Goal: Task Accomplishment & Management: Manage account settings

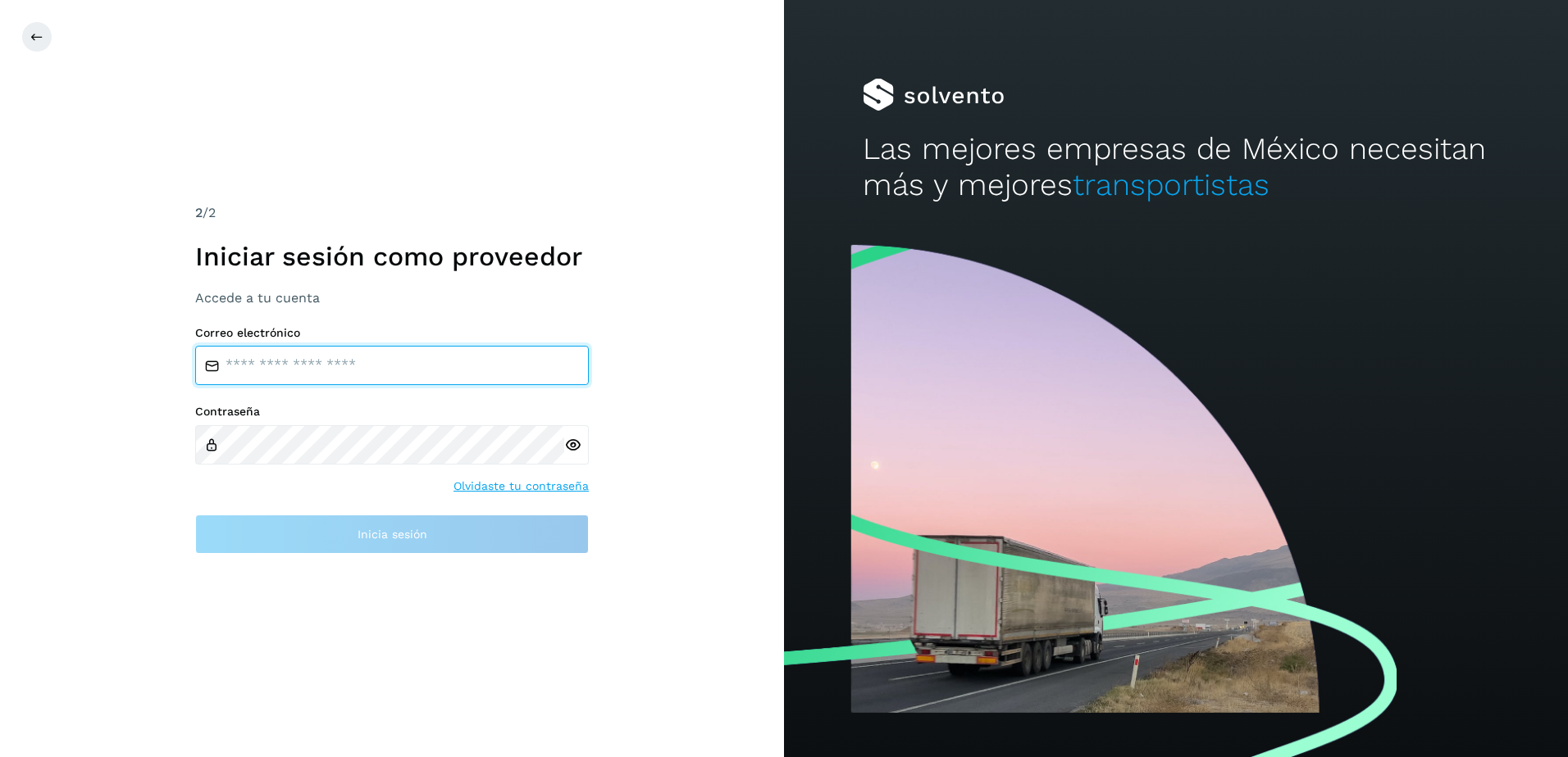
click at [337, 382] on input "email" at bounding box center [392, 365] width 394 height 40
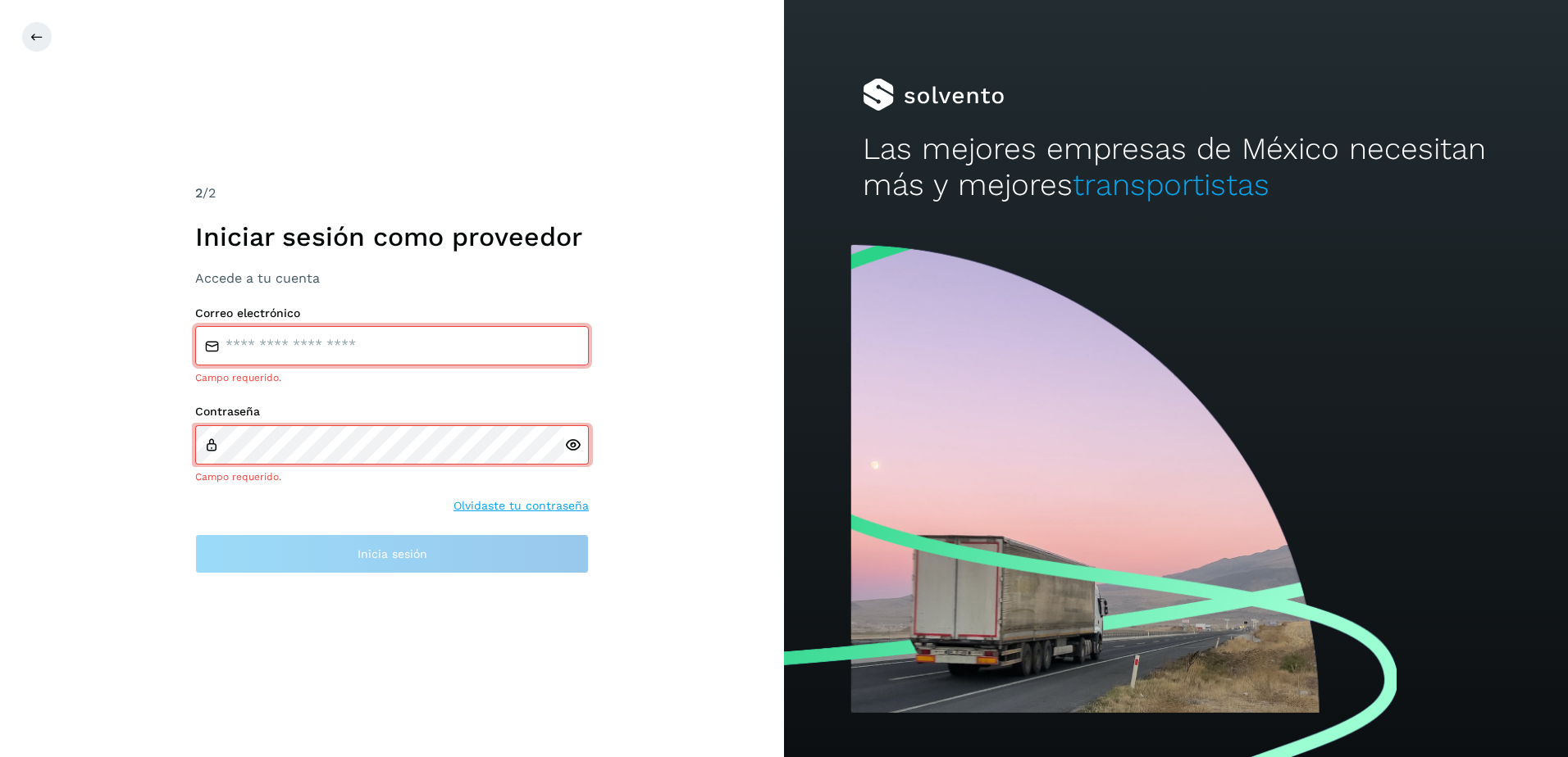
click at [311, 331] on div "Correo electrónico Campo requerido." at bounding box center [392, 346] width 394 height 80
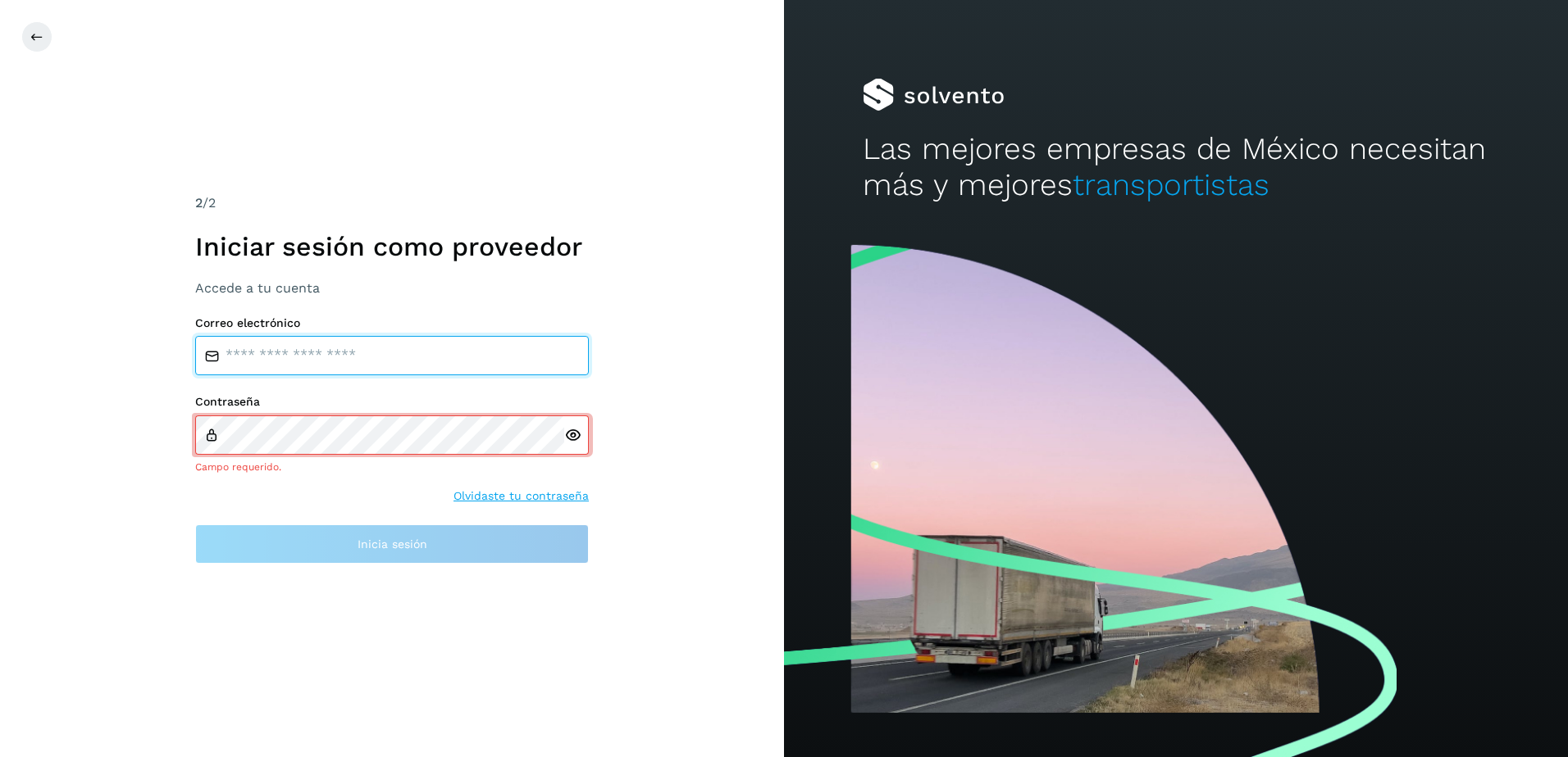
click at [316, 356] on input "email" at bounding box center [392, 356] width 394 height 40
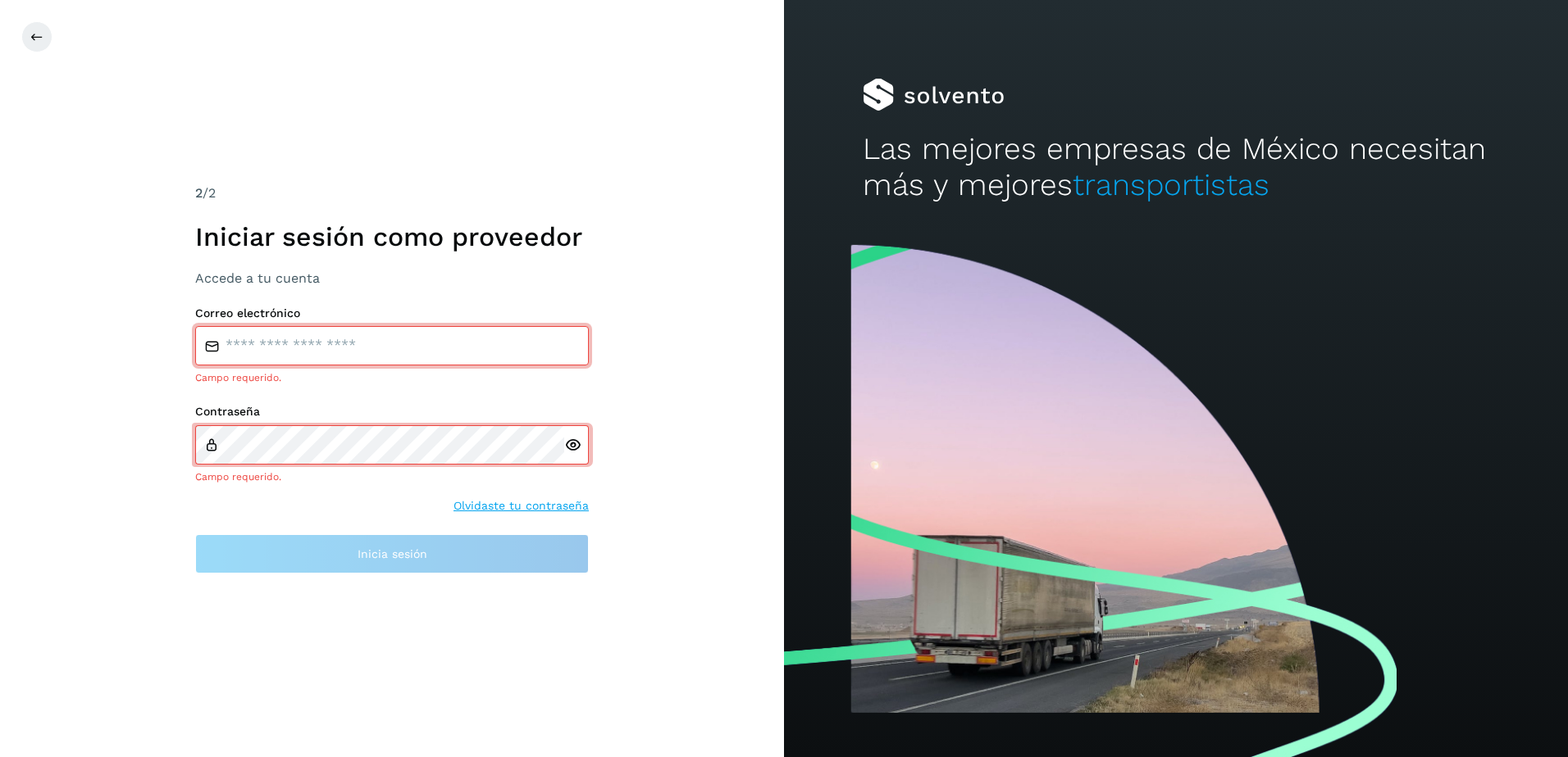
click at [524, 489] on div "Contraseña Campo requerido. Olvidaste tu contraseña" at bounding box center [392, 459] width 394 height 110
click at [486, 510] on link "Olvidaste tu contraseña" at bounding box center [521, 506] width 136 height 17
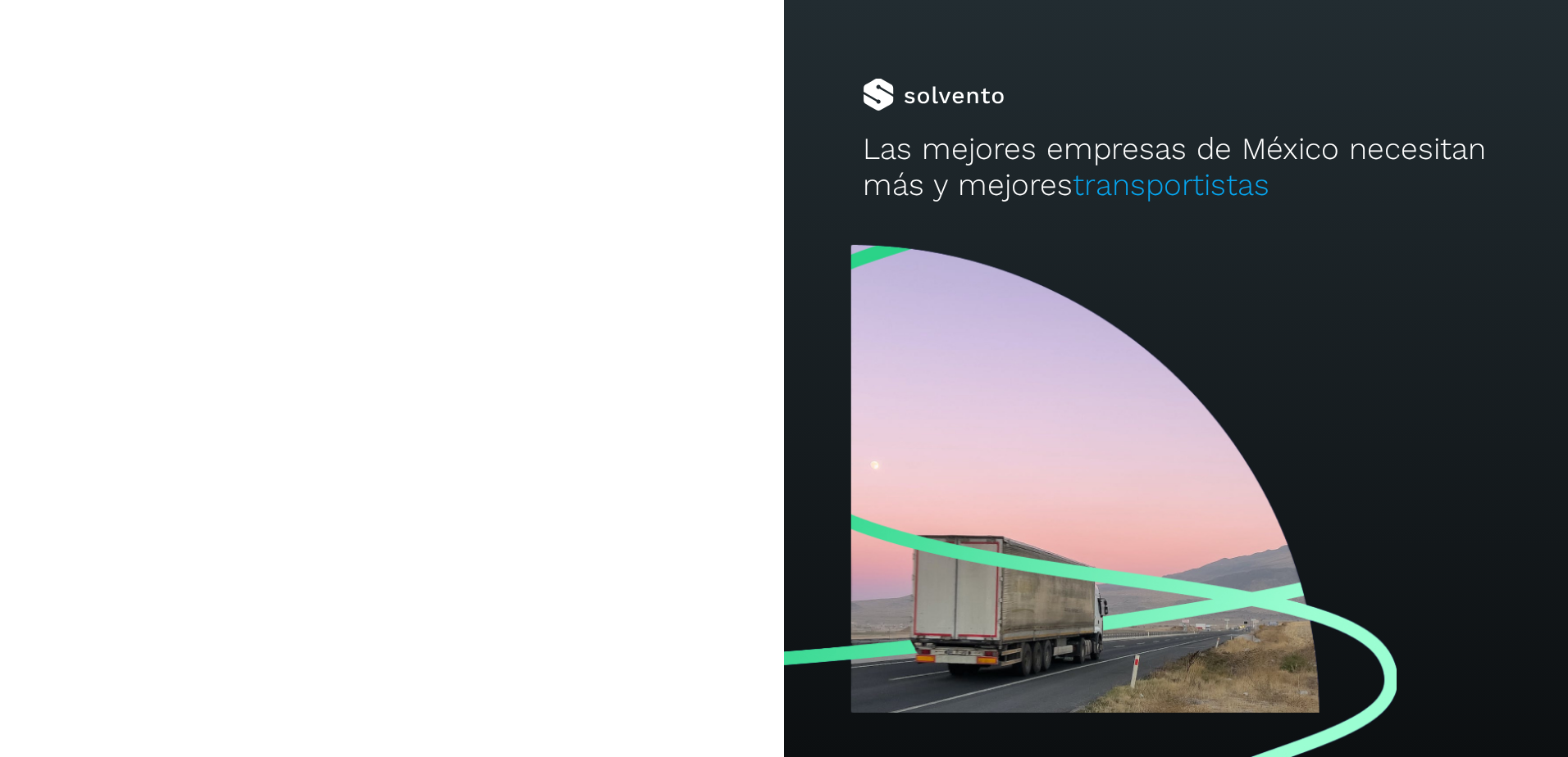
click at [486, 510] on div "2 /2 Iniciar sesión como proveedor Accede a tu cuenta Correo electrónico Campo …" at bounding box center [392, 378] width 784 height 757
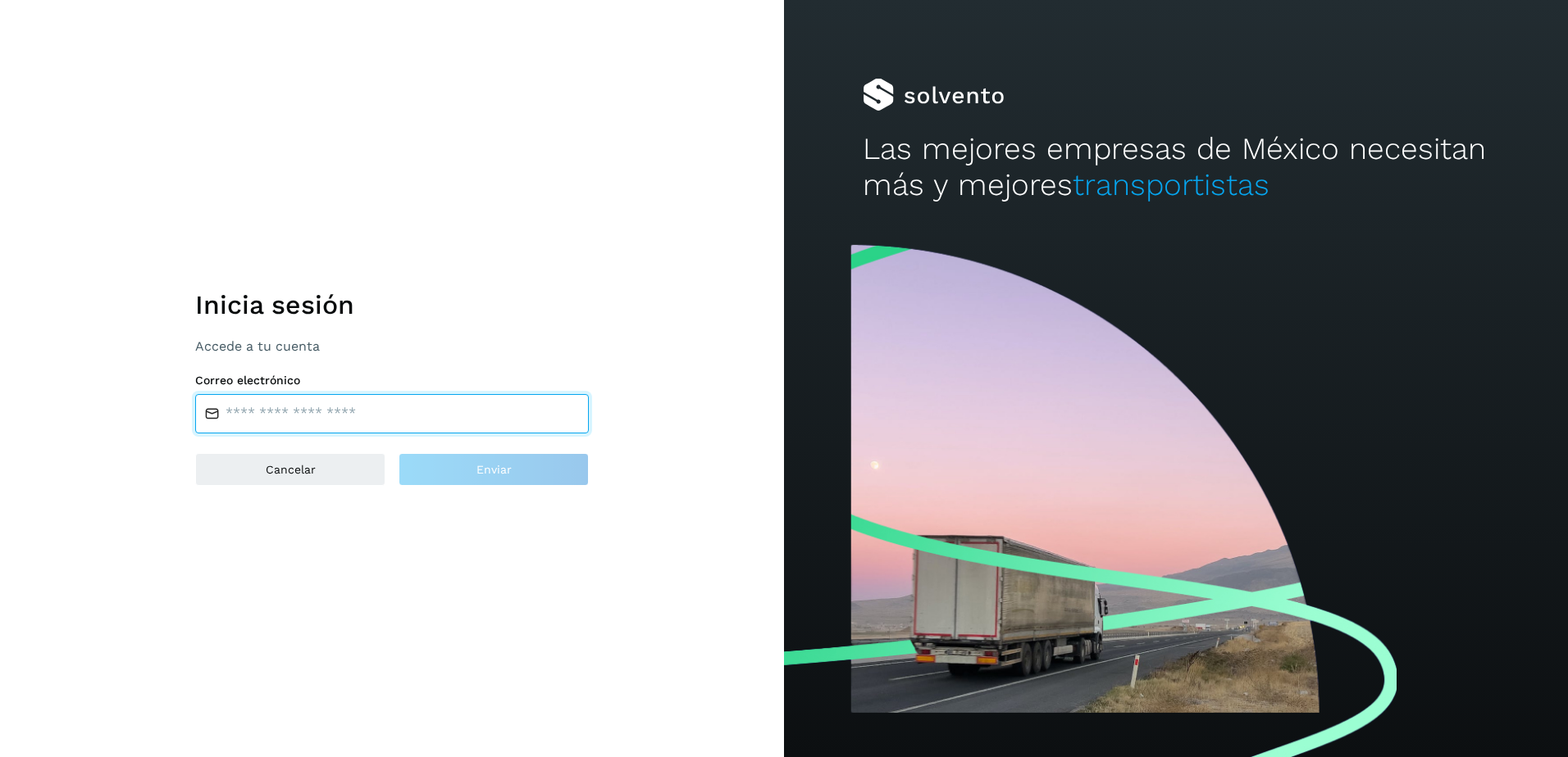
click at [366, 410] on input "email" at bounding box center [392, 414] width 394 height 40
type input "**********"
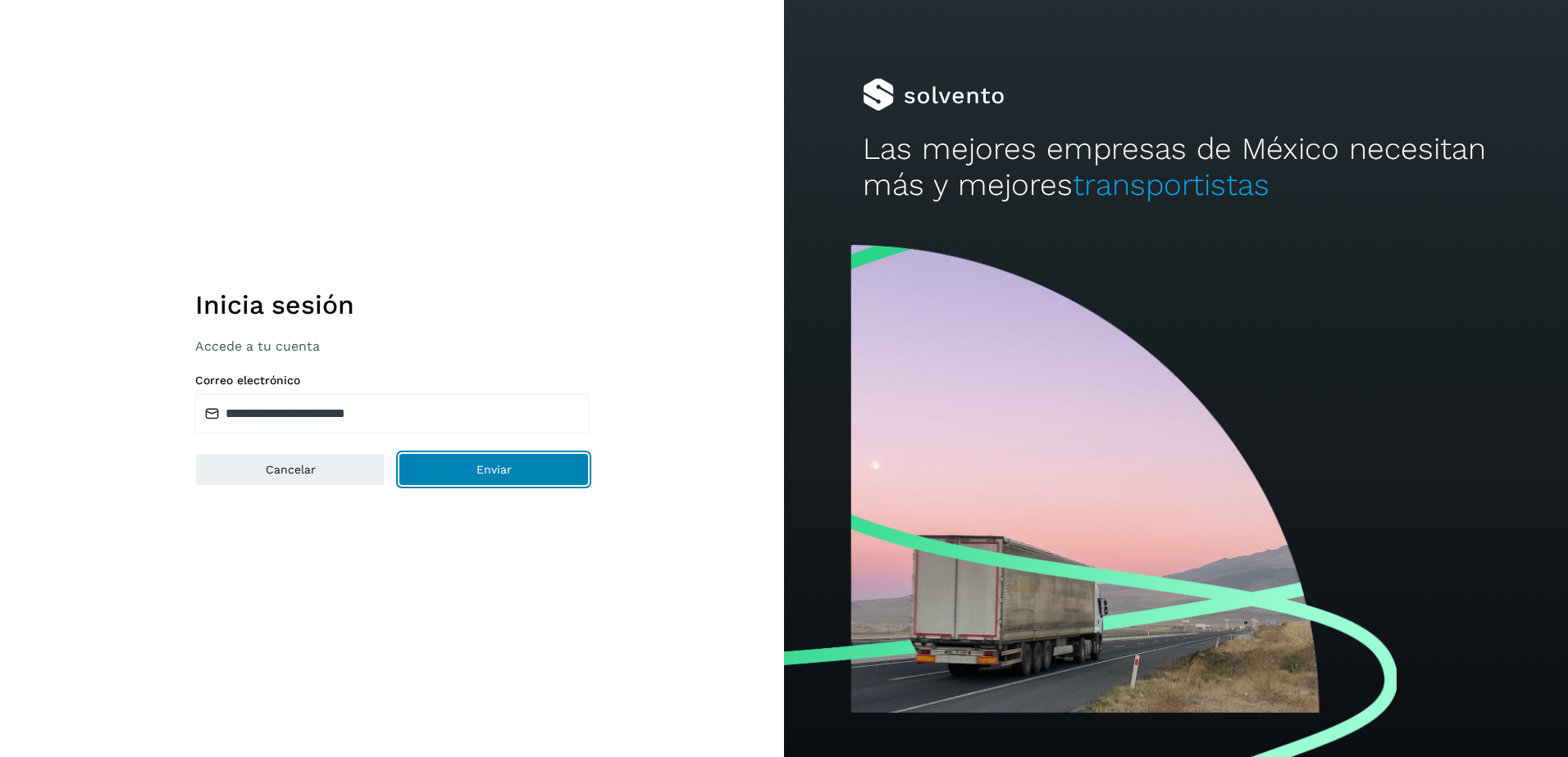
click at [518, 478] on button "Enviar" at bounding box center [494, 469] width 190 height 33
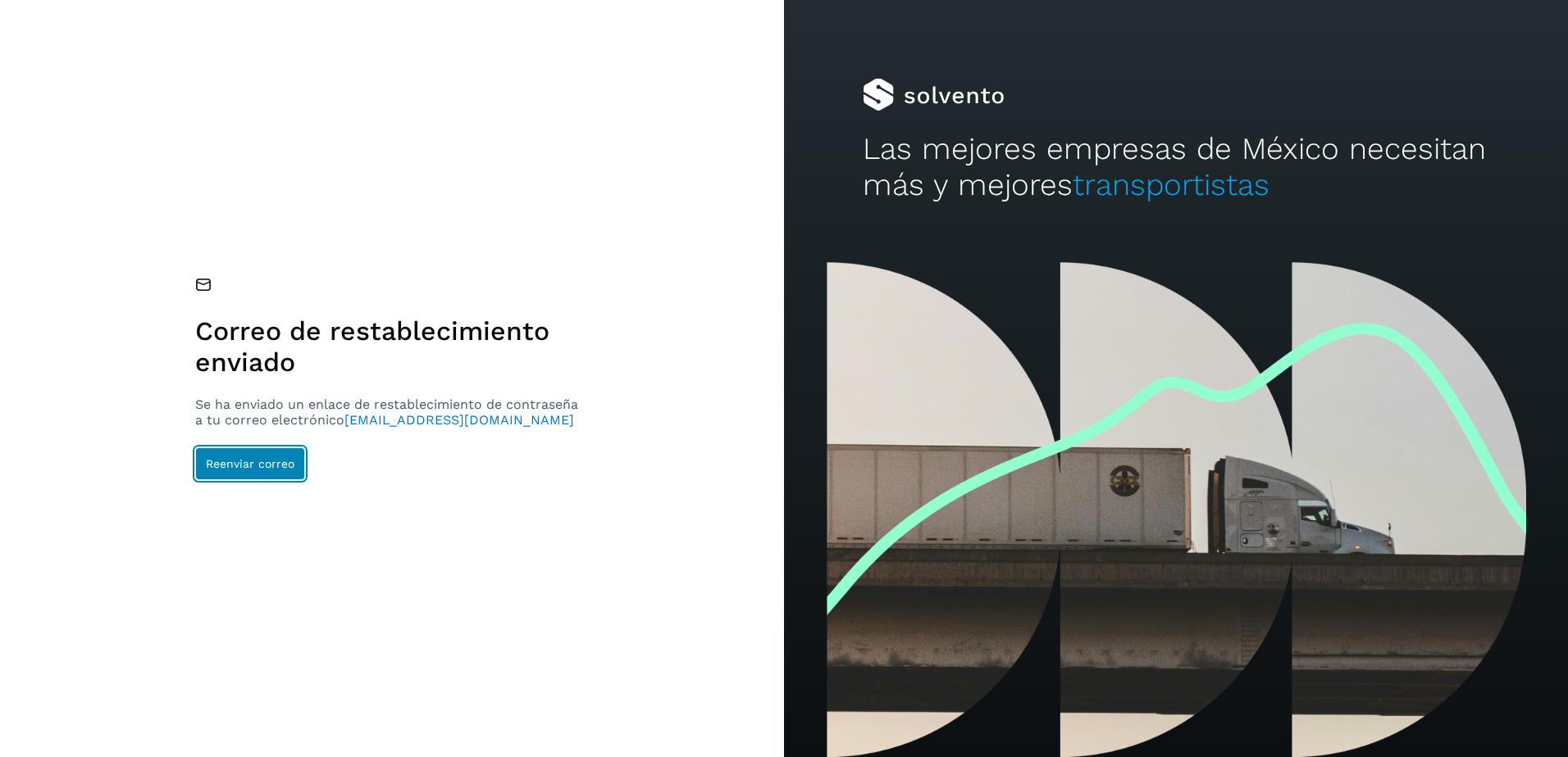
click at [267, 469] on span "Reenviar correo" at bounding box center [250, 464] width 88 height 12
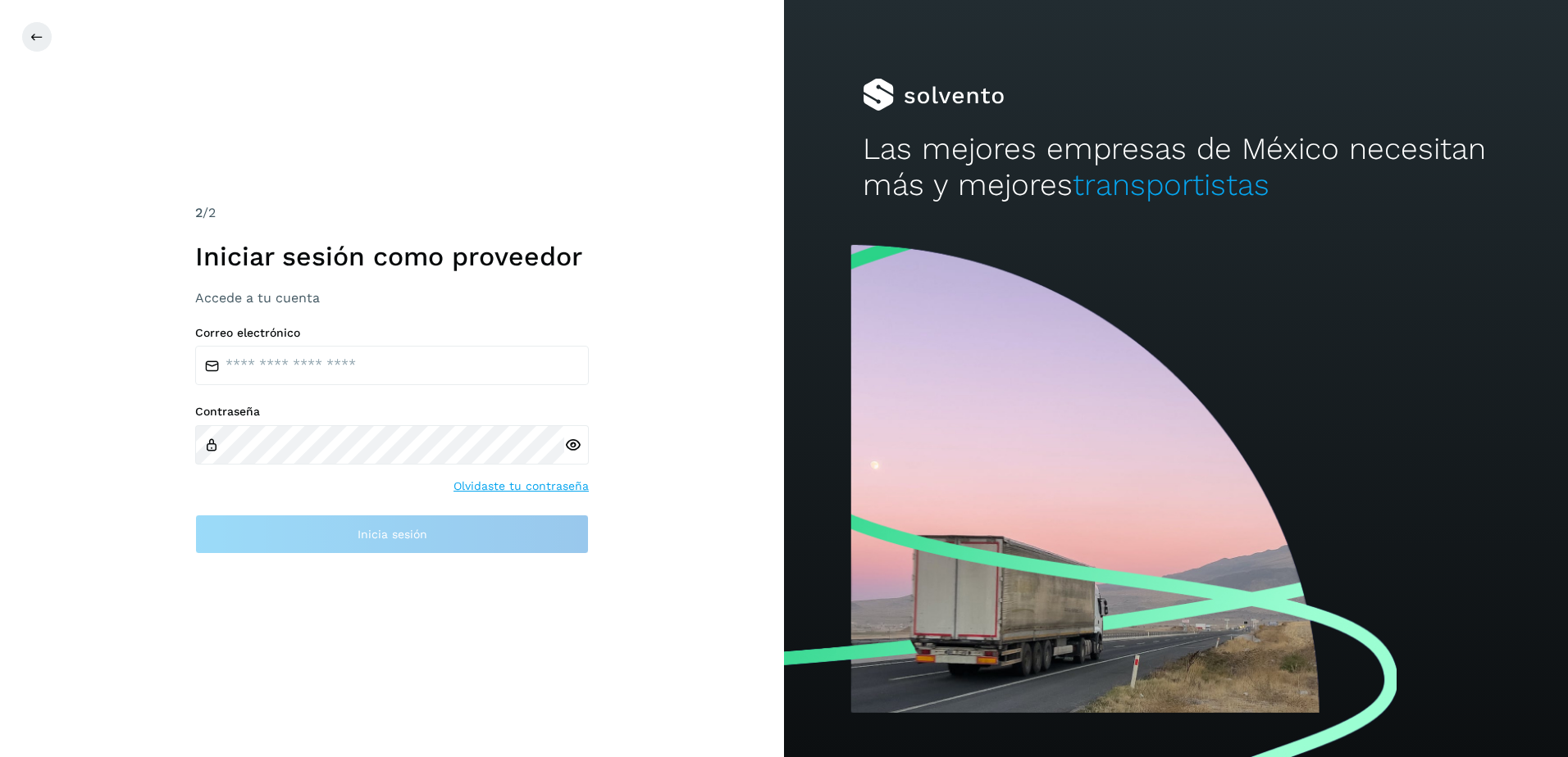
click at [610, 246] on div "2 /2 Iniciar sesión como proveedor Accede a tu cuenta Correo electrónico Contra…" at bounding box center [392, 378] width 784 height 757
click at [662, 234] on div "2 /2 Iniciar sesión como proveedor Accede a tu cuenta Correo electrónico Contra…" at bounding box center [392, 378] width 784 height 757
click at [306, 216] on div "2 /2" at bounding box center [392, 213] width 394 height 19
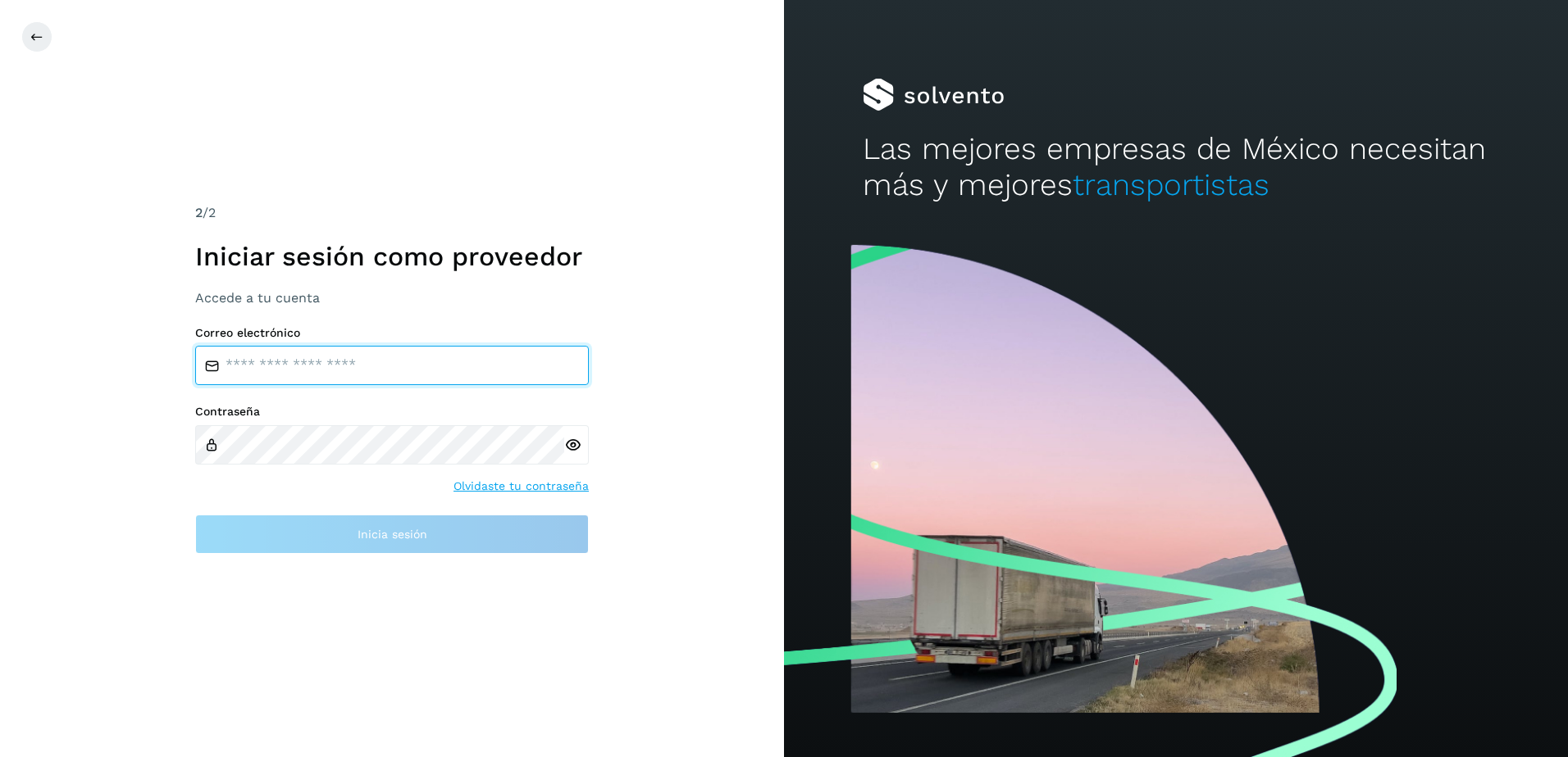
click at [253, 363] on input "email" at bounding box center [392, 365] width 394 height 40
type input "**********"
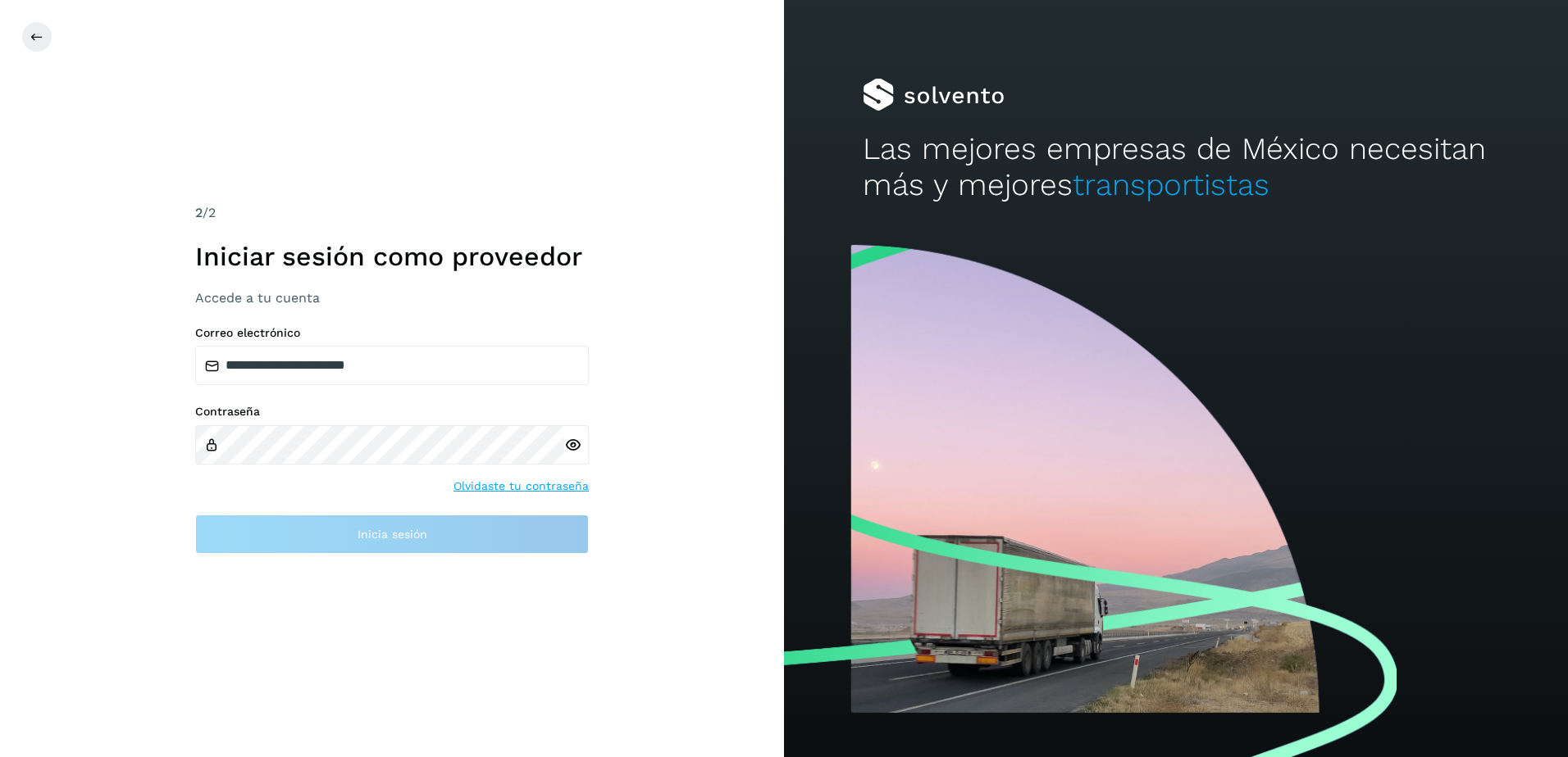
click at [571, 443] on icon at bounding box center [572, 445] width 17 height 17
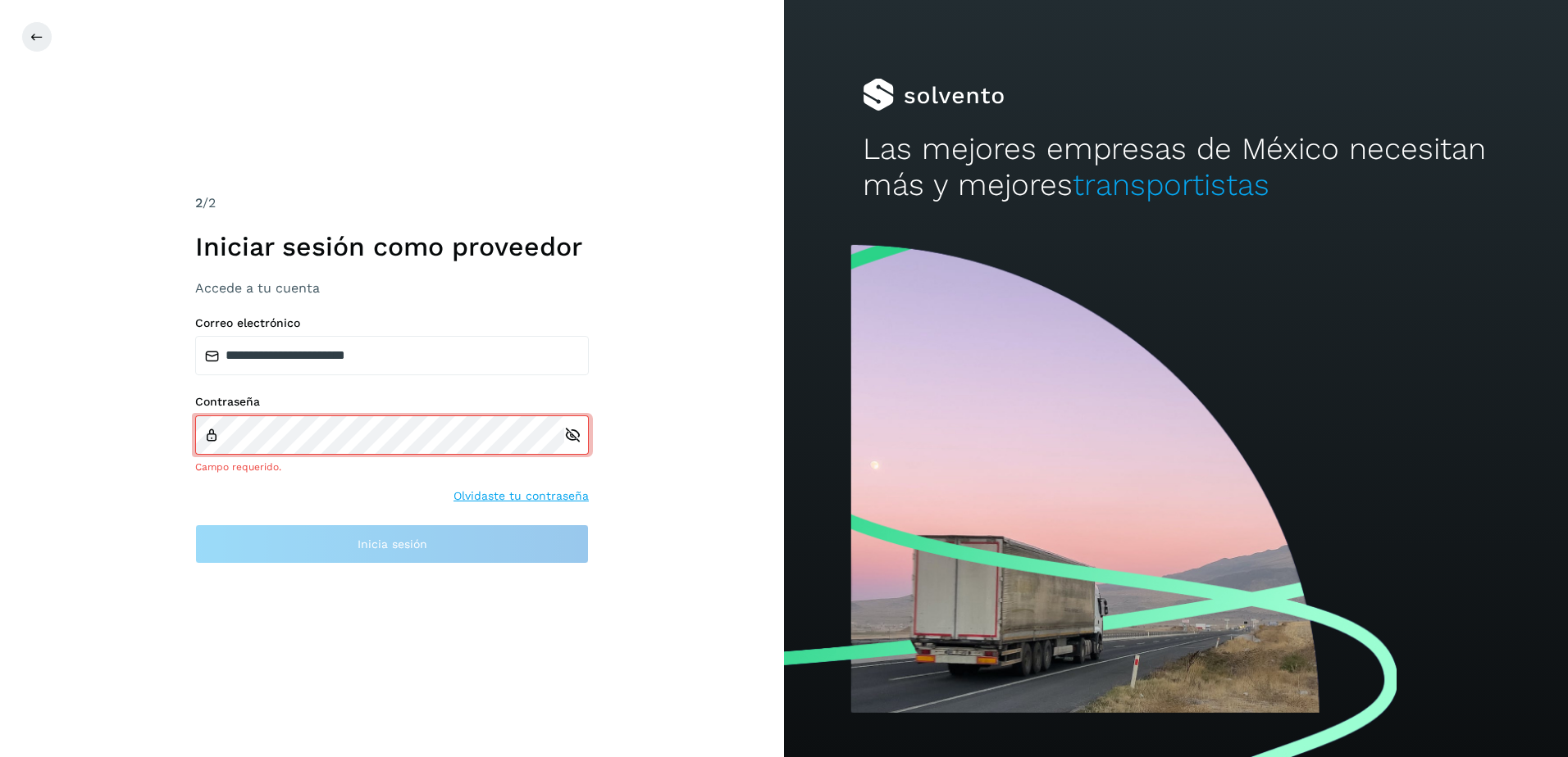
click at [444, 461] on div "Campo requerido." at bounding box center [392, 468] width 394 height 15
click at [531, 493] on link "Olvidaste tu contraseña" at bounding box center [521, 496] width 136 height 17
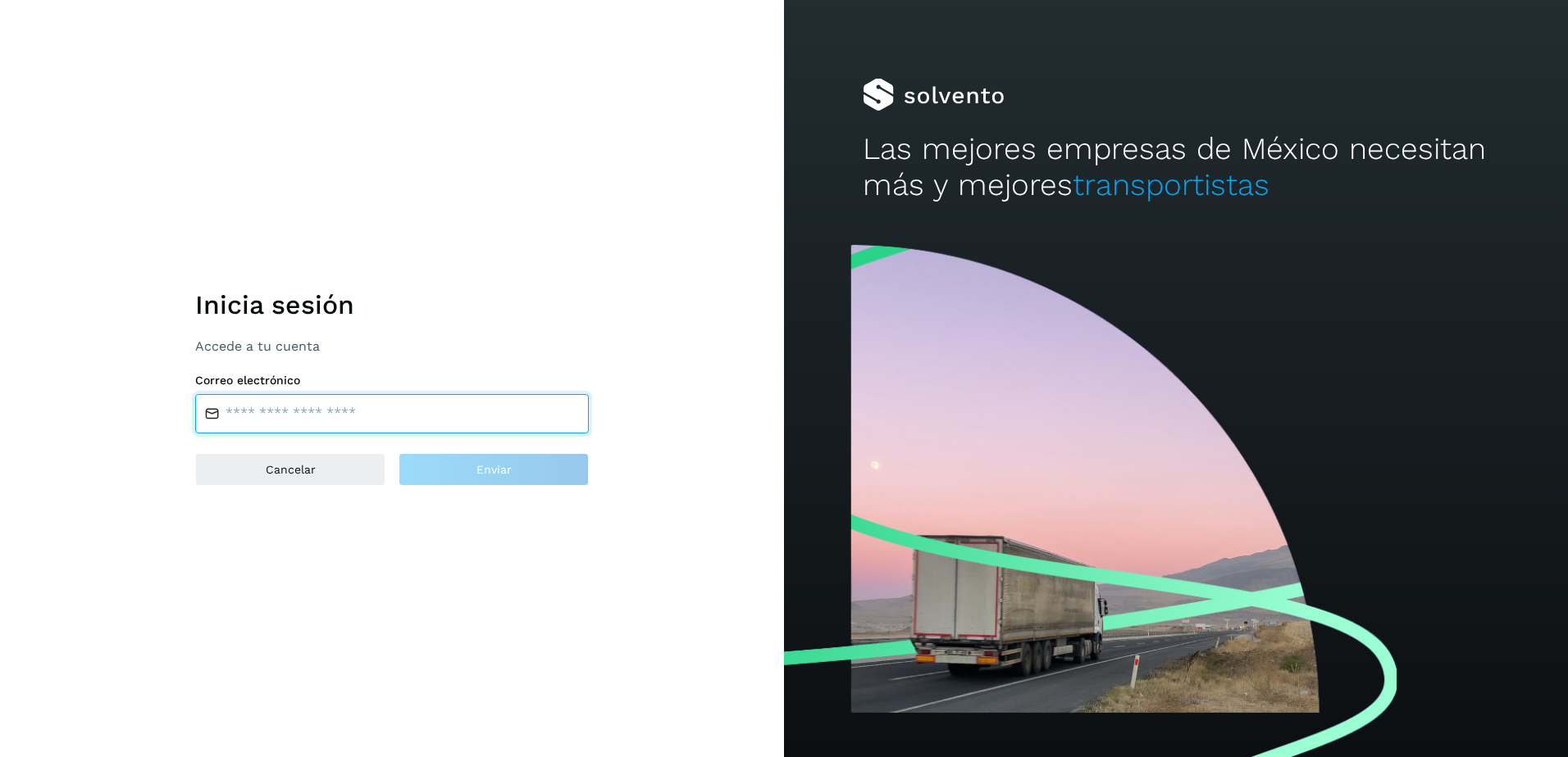
click at [278, 420] on input "email" at bounding box center [392, 414] width 394 height 40
type input "**********"
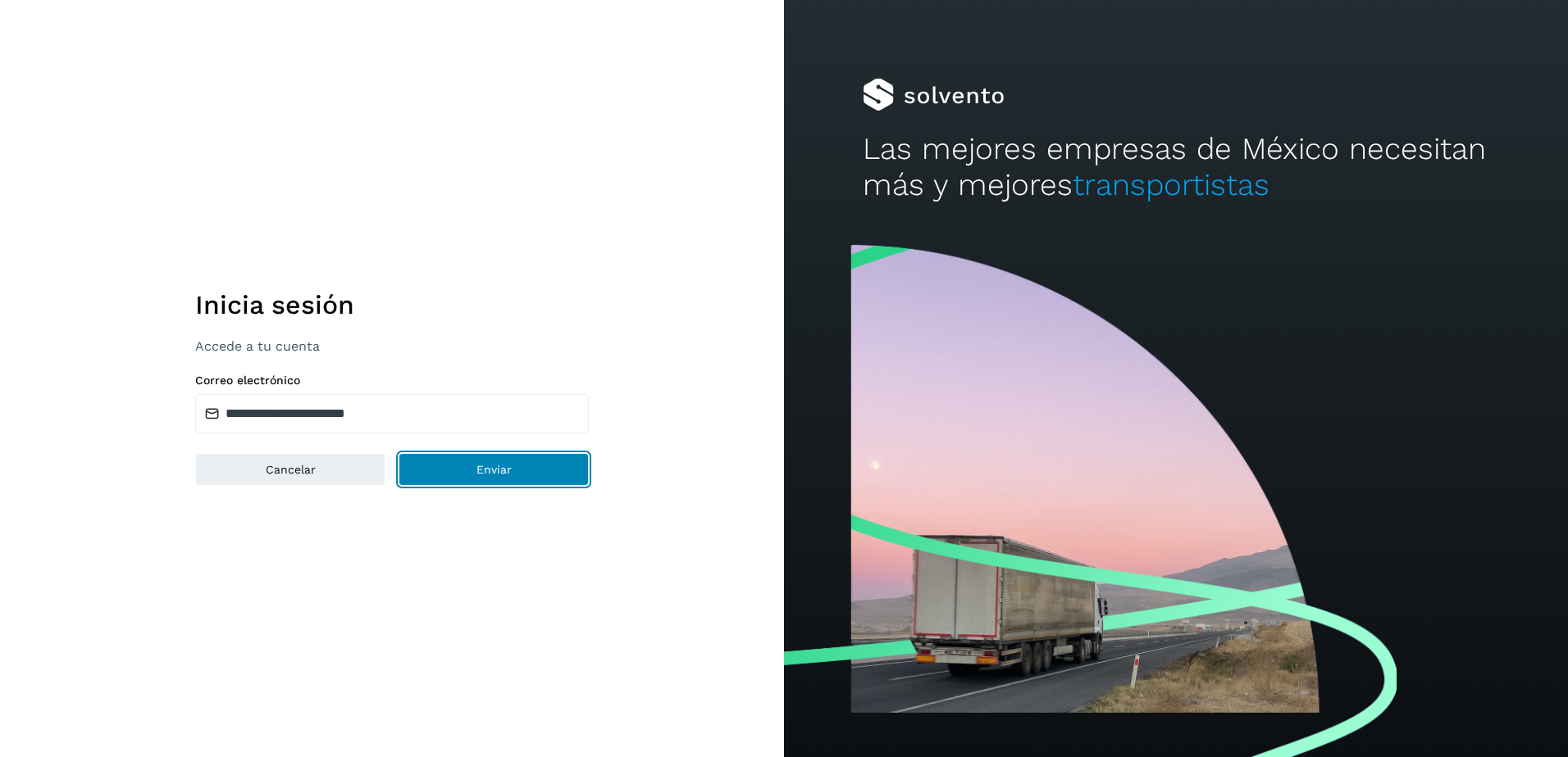
click at [515, 474] on button "Enviar" at bounding box center [494, 469] width 190 height 33
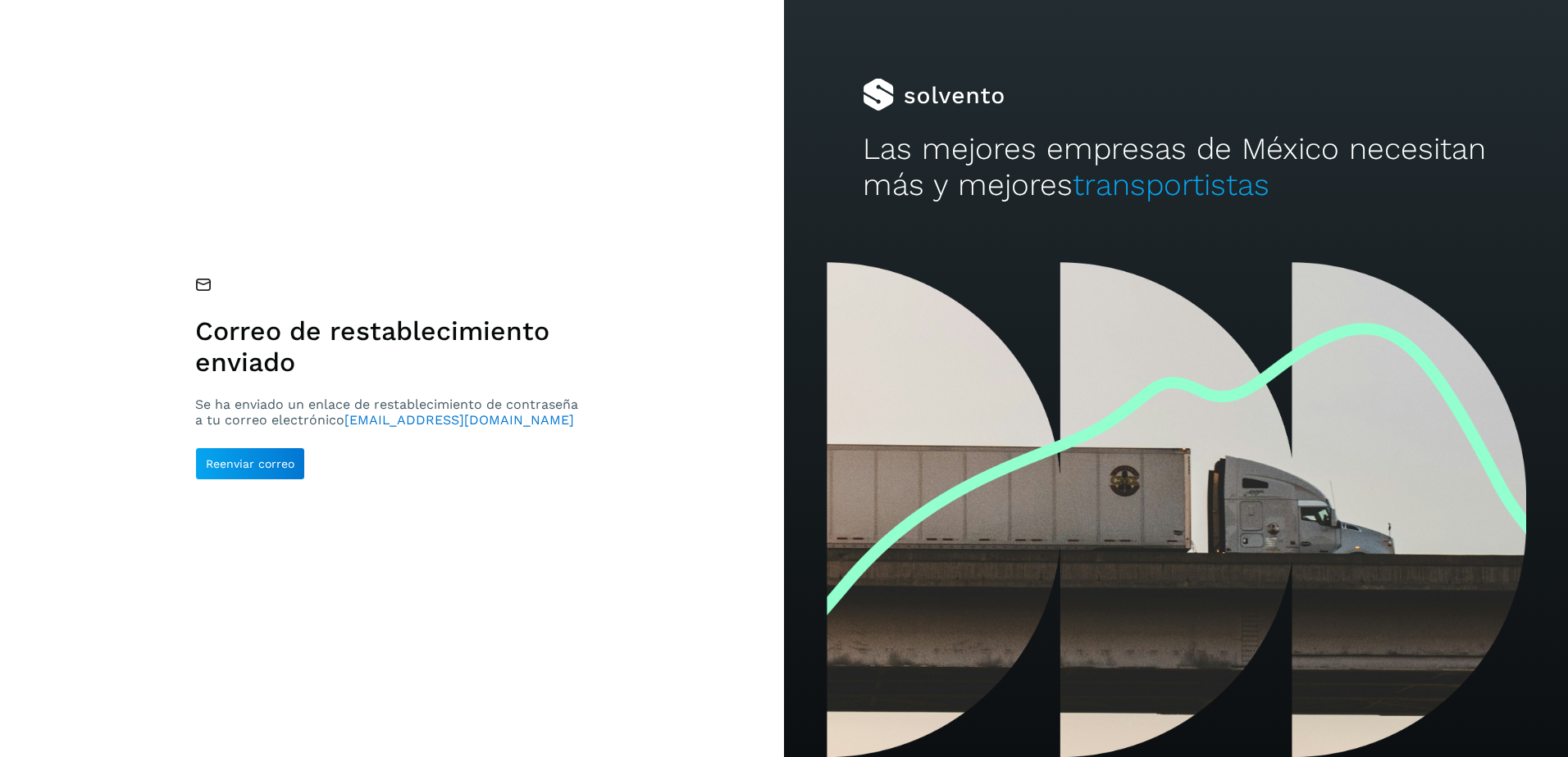
click at [756, 252] on div "Correo de restablecimiento enviado Se ha enviado un enlace de restablecimiento …" at bounding box center [392, 378] width 784 height 757
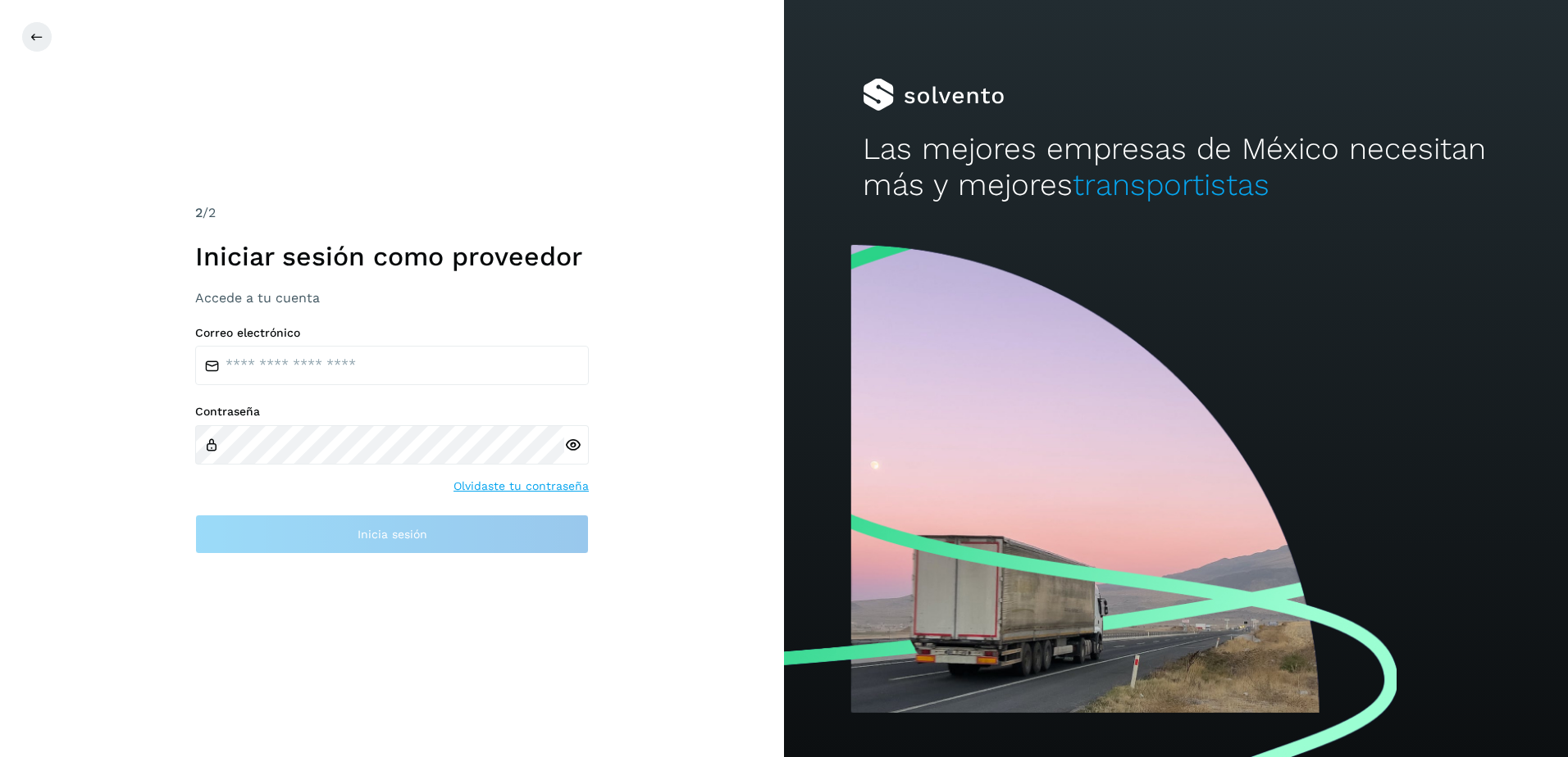
click at [493, 557] on div "2 /2 Iniciar sesión como proveedor Accede a tu cuenta Correo electrónico Contra…" at bounding box center [392, 378] width 784 height 757
click at [571, 442] on icon at bounding box center [572, 445] width 17 height 17
click at [556, 490] on link "Olvidaste tu contraseña" at bounding box center [521, 486] width 136 height 17
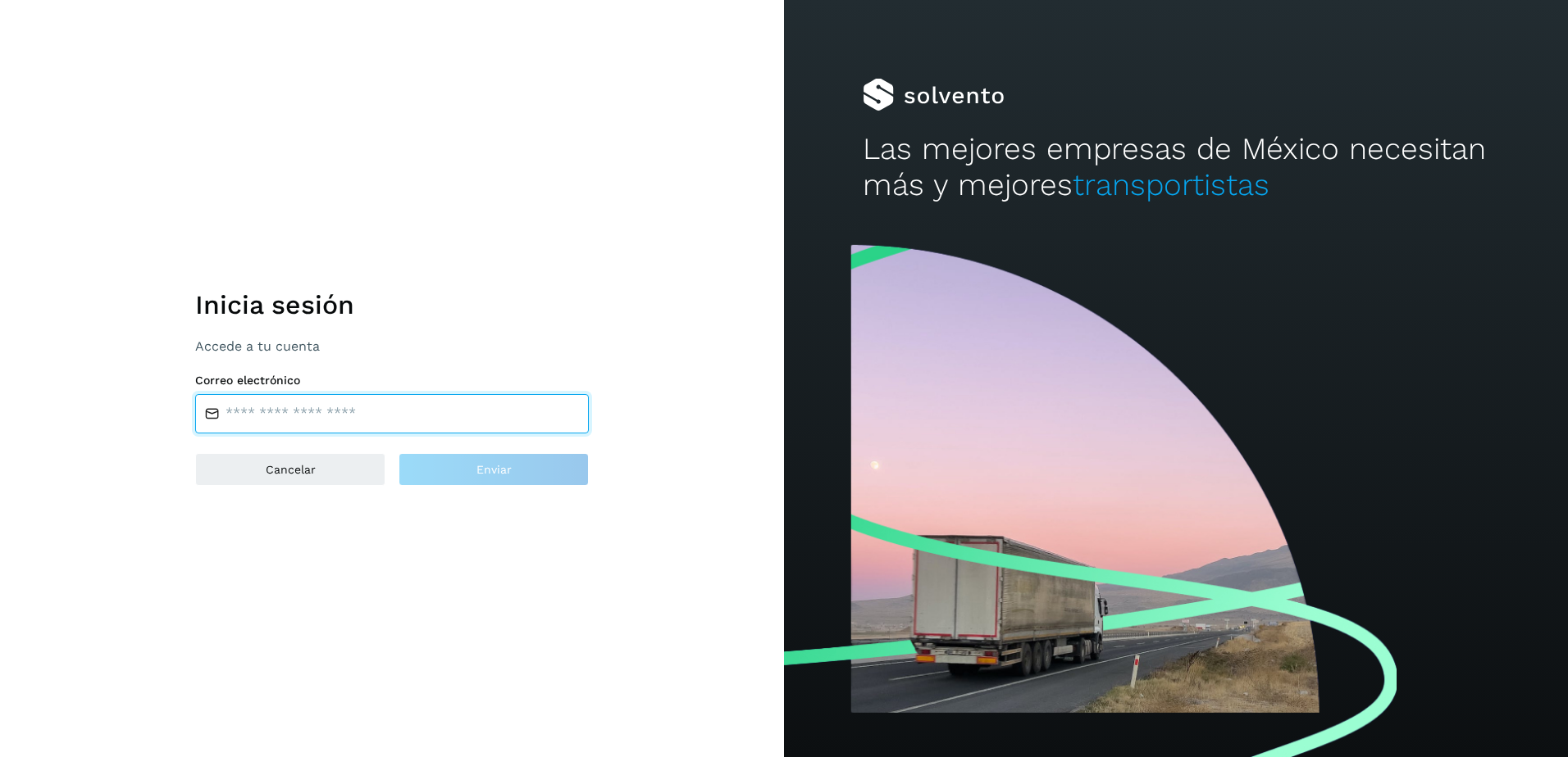
click at [327, 403] on input "email" at bounding box center [392, 414] width 394 height 40
type input "**********"
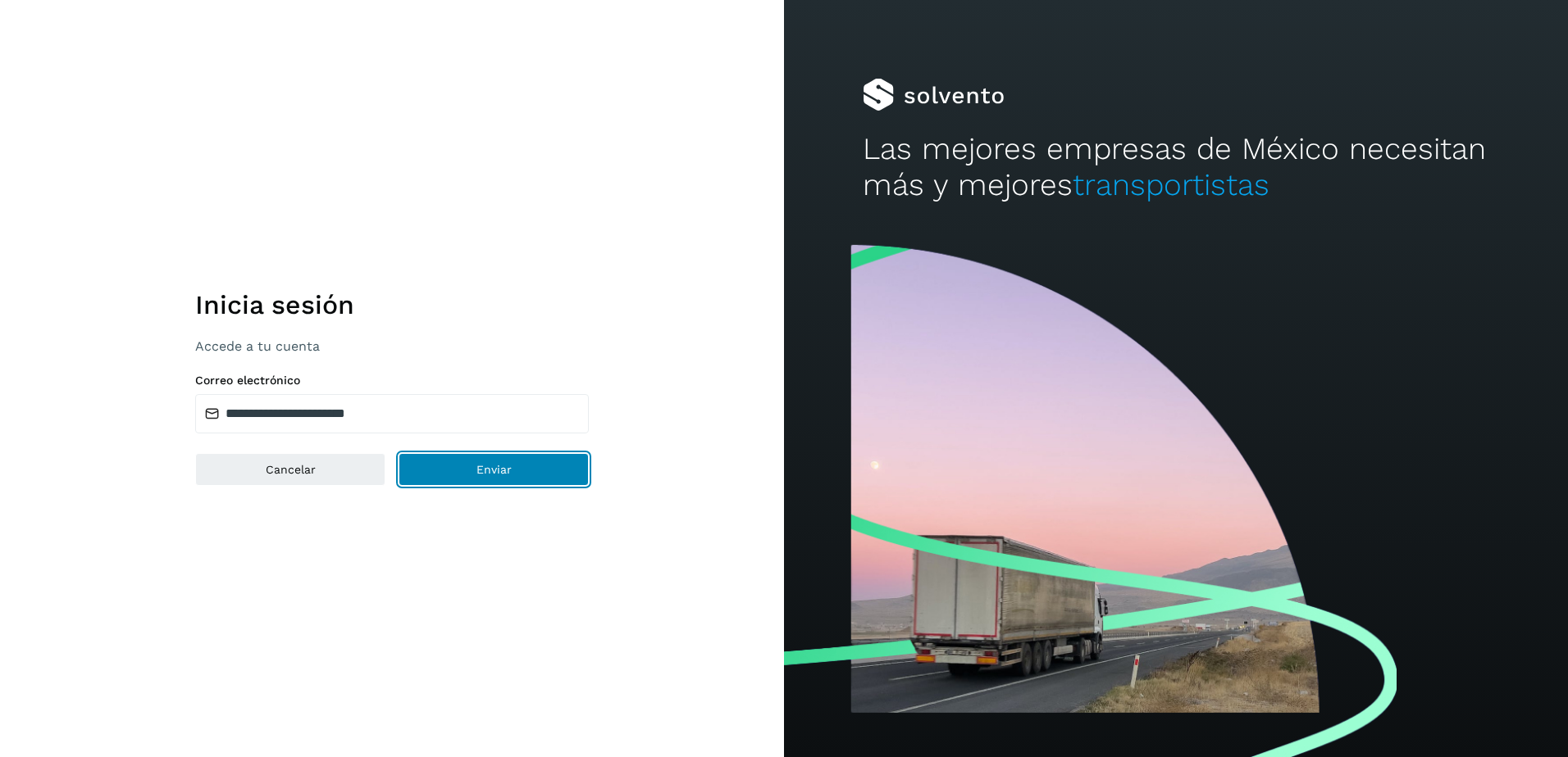
click at [467, 464] on button "Enviar" at bounding box center [494, 469] width 190 height 33
